Goal: Information Seeking & Learning: Learn about a topic

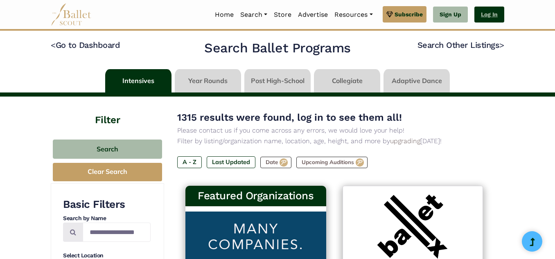
click at [484, 22] on link "Log In" at bounding box center [489, 15] width 30 height 16
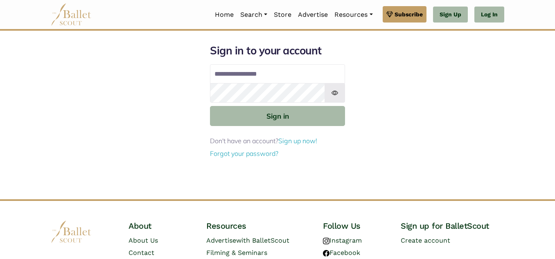
type input "**********"
click at [210, 106] on button "Sign in" at bounding box center [277, 116] width 135 height 20
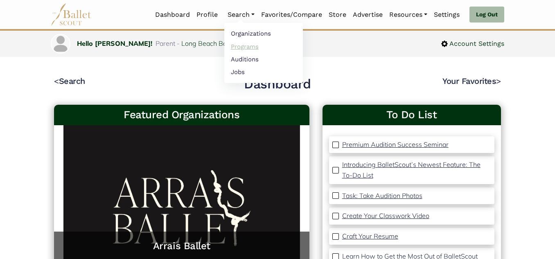
click at [238, 45] on link "Programs" at bounding box center [263, 46] width 79 height 13
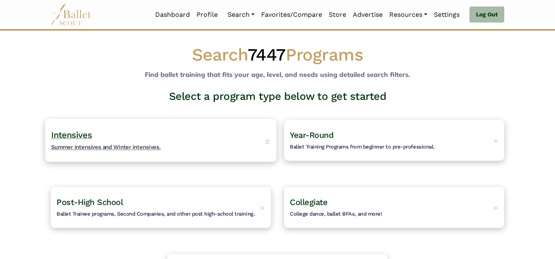
click at [96, 133] on h4 "Intensives Summer intensives and Winter intensives." at bounding box center [106, 140] width 110 height 23
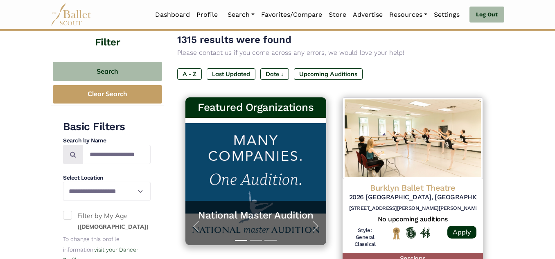
scroll to position [79, 0]
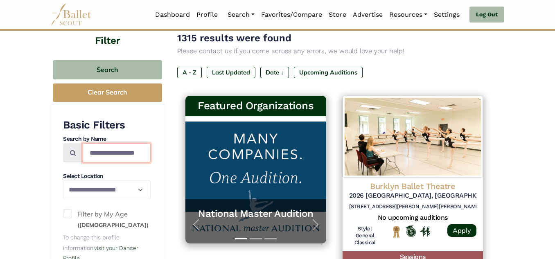
click at [103, 155] on input "Search by names..." at bounding box center [117, 152] width 68 height 19
type input "******"
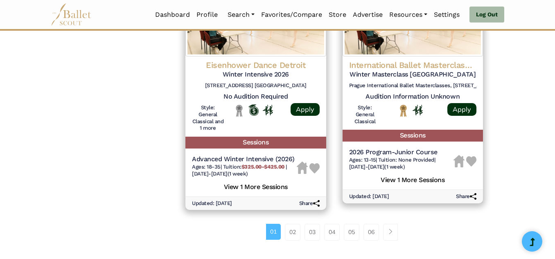
scroll to position [1156, 0]
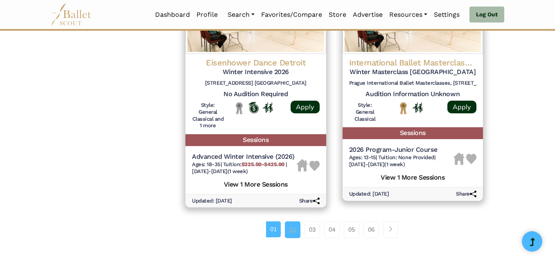
click at [287, 223] on link "02" at bounding box center [293, 229] width 16 height 16
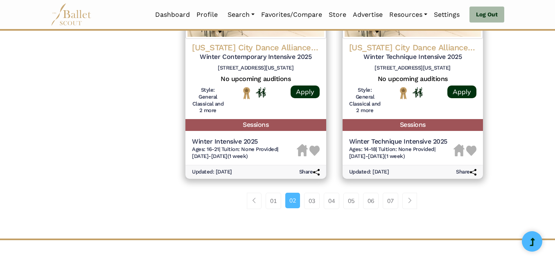
scroll to position [1125, 0]
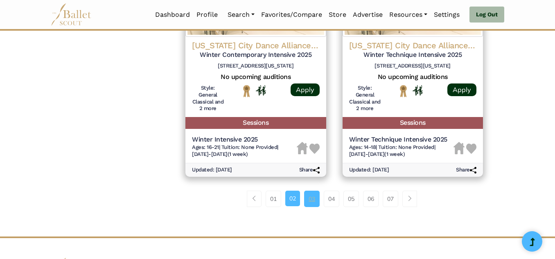
click at [315, 198] on link "03" at bounding box center [312, 199] width 16 height 16
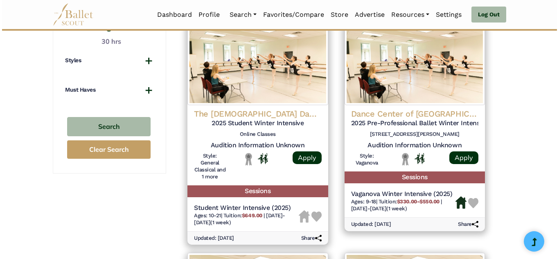
scroll to position [624, 0]
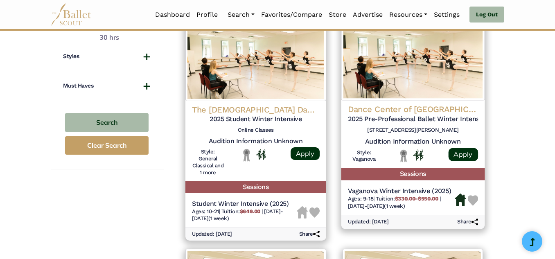
click at [434, 61] on img at bounding box center [412, 58] width 143 height 83
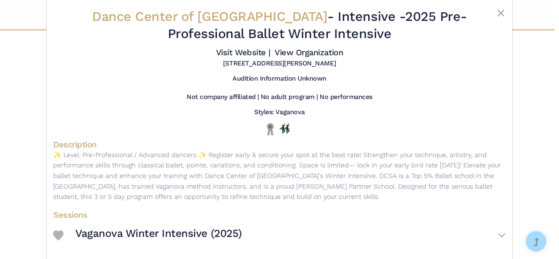
scroll to position [45, 0]
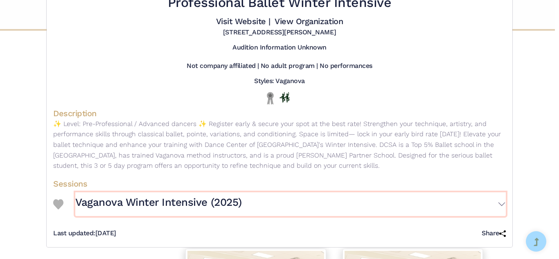
click at [502, 206] on button "Vaganova Winter Intensive (2025)" at bounding box center [290, 204] width 430 height 24
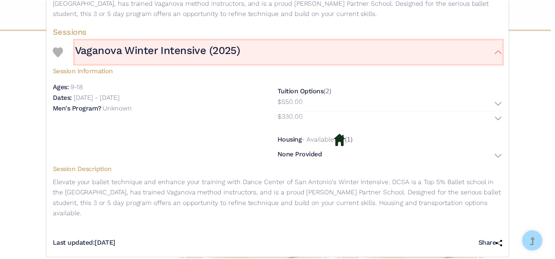
scroll to position [0, 0]
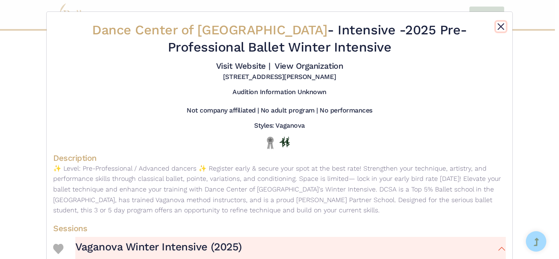
click at [496, 25] on button "Close" at bounding box center [501, 27] width 10 height 10
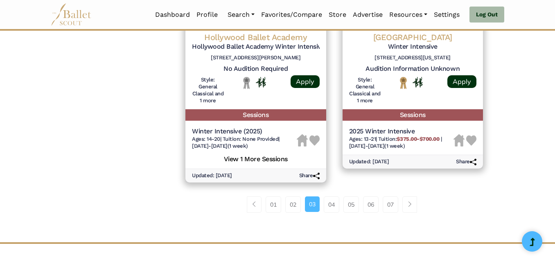
scroll to position [1173, 0]
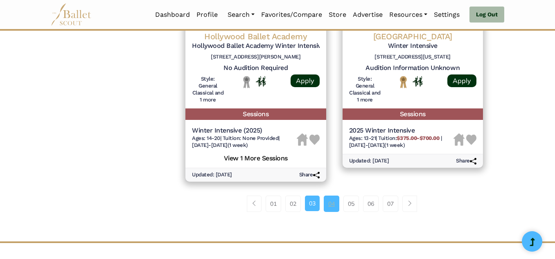
click at [324, 196] on link "04" at bounding box center [332, 204] width 16 height 16
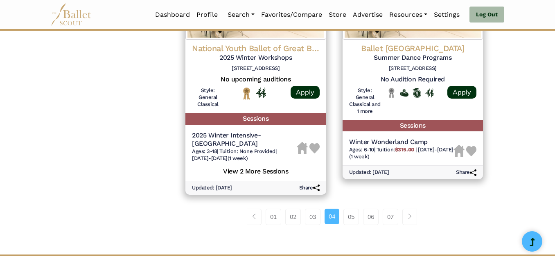
scroll to position [1162, 0]
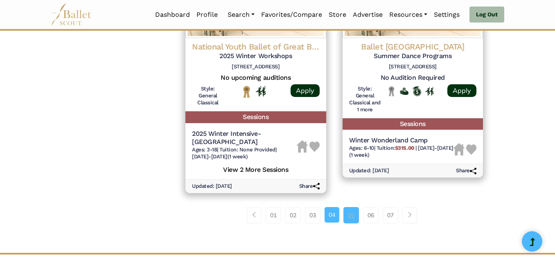
click at [348, 209] on link "05" at bounding box center [351, 215] width 16 height 16
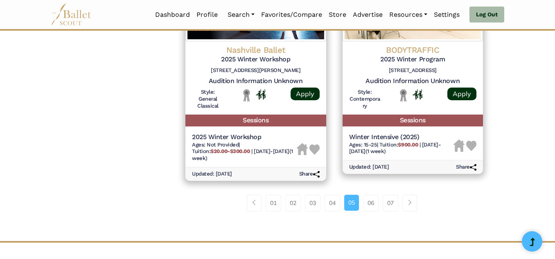
scroll to position [1152, 0]
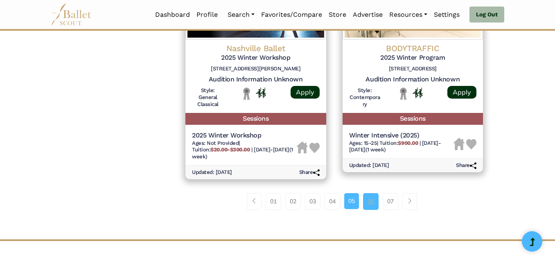
click at [373, 193] on link "06" at bounding box center [371, 201] width 16 height 16
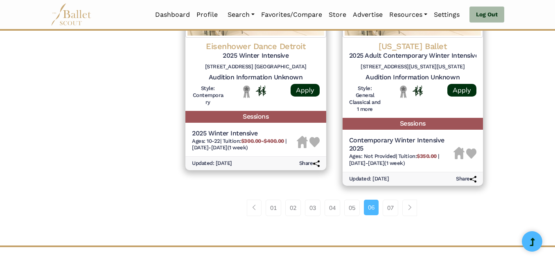
scroll to position [1154, 0]
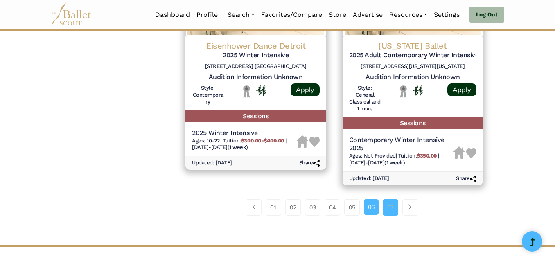
click at [391, 209] on link "07" at bounding box center [391, 207] width 16 height 16
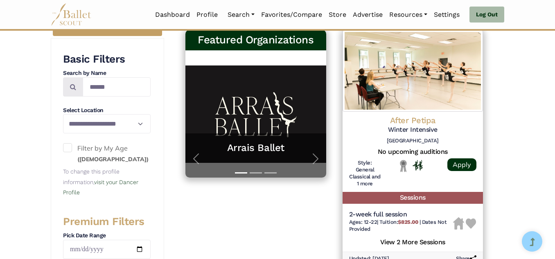
scroll to position [146, 0]
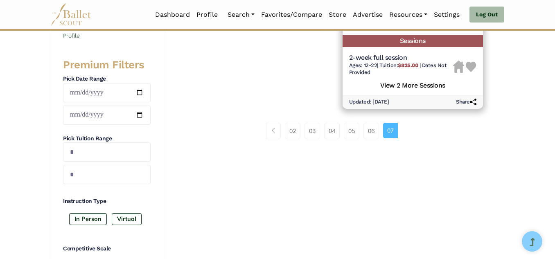
scroll to position [303, 0]
